Goal: Task Accomplishment & Management: Use online tool/utility

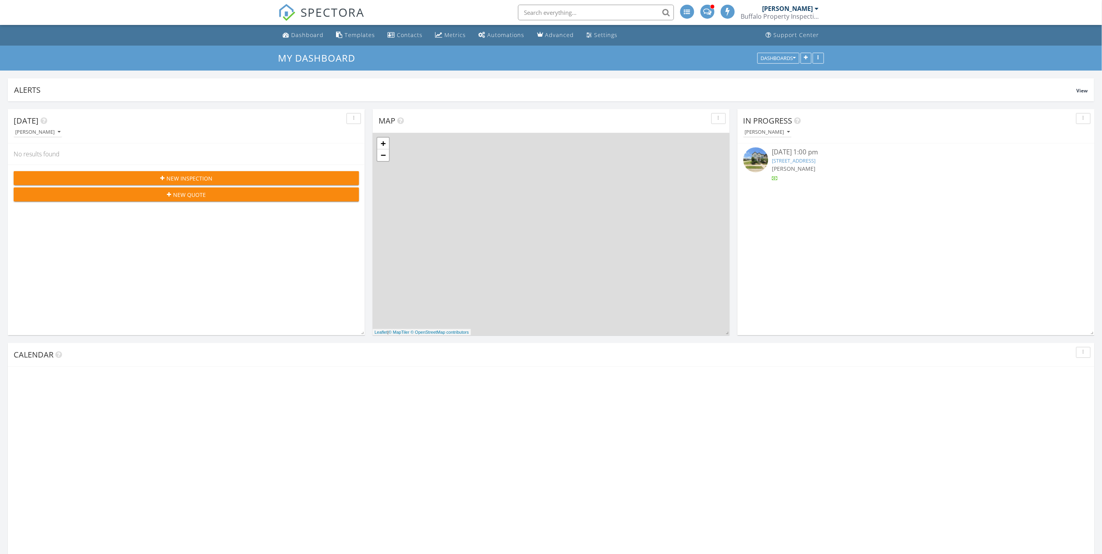
scroll to position [4, 4]
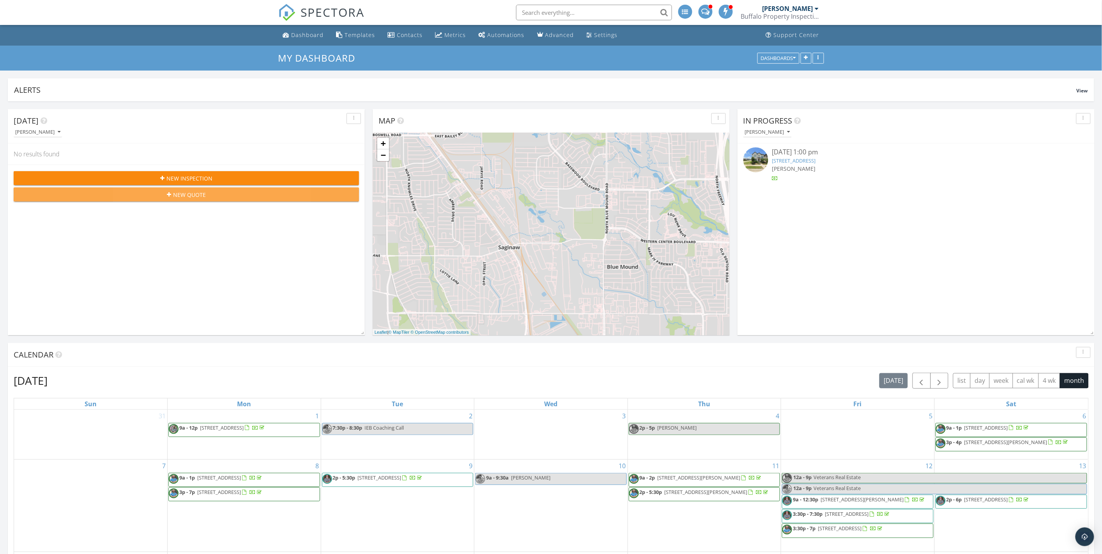
click at [175, 196] on span "New Quote" at bounding box center [189, 195] width 33 height 8
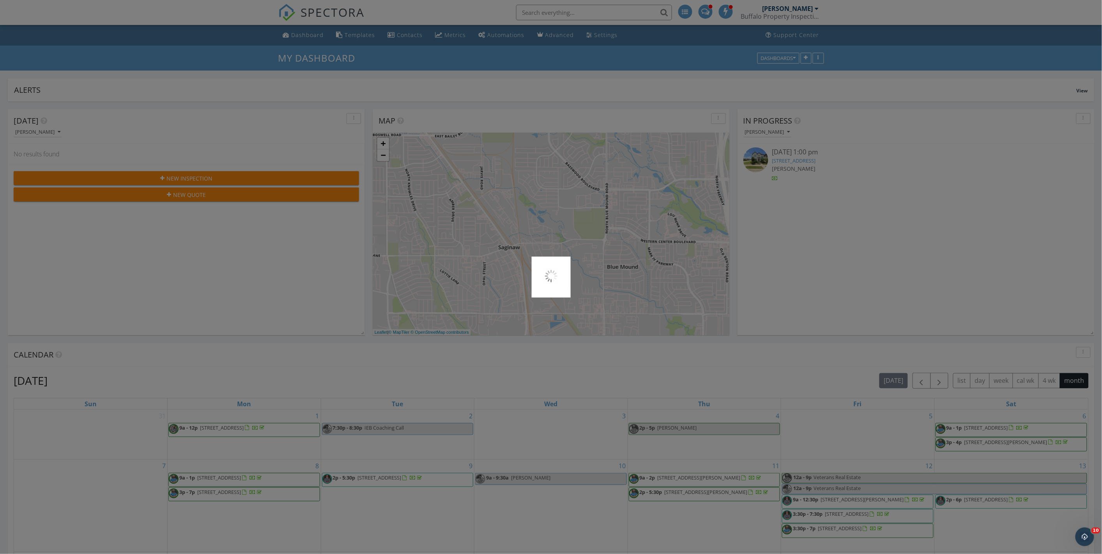
scroll to position [0, 0]
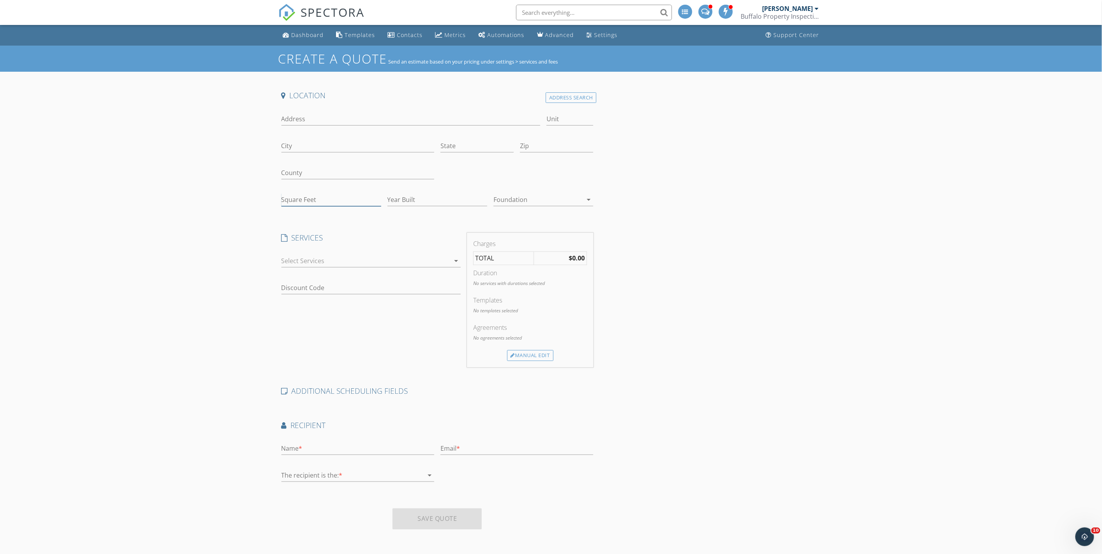
click at [309, 200] on input "Square Feet" at bounding box center [331, 199] width 100 height 13
type input "2211"
click at [151, 310] on div "Create a Quote Send an estimate based on your pricing under settings > services…" at bounding box center [551, 323] width 1102 height 554
click at [336, 255] on div at bounding box center [365, 261] width 168 height 12
click at [317, 288] on div "Home Inspection" at bounding box center [329, 288] width 50 height 9
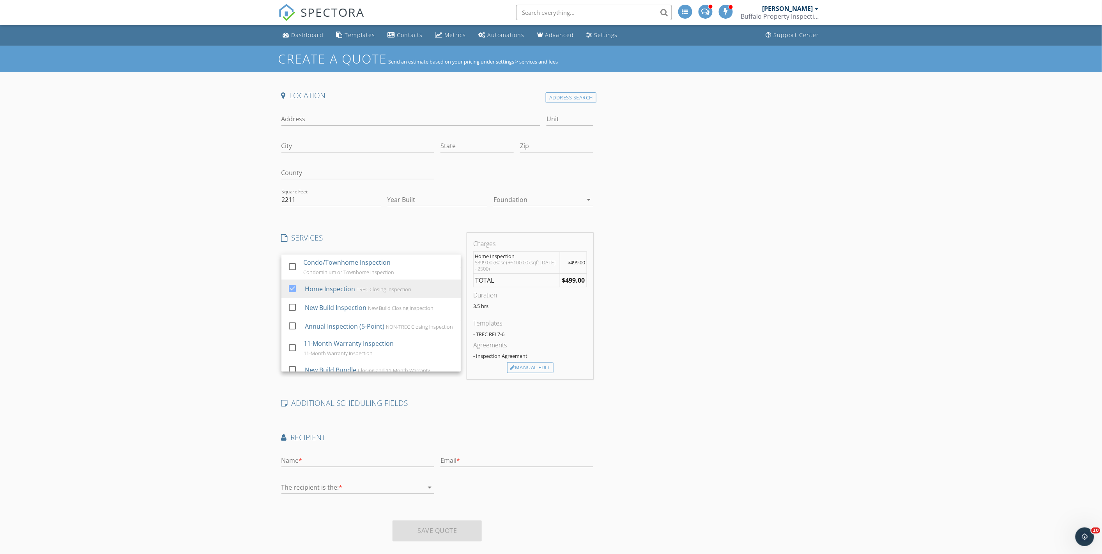
click at [209, 266] on div "Create a Quote Send an estimate based on your pricing under settings > services…" at bounding box center [551, 323] width 1102 height 554
click at [294, 37] on div "Dashboard" at bounding box center [308, 34] width 32 height 7
